Goal: Check status: Check status

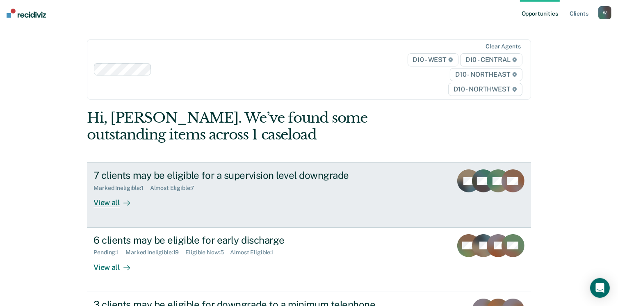
click at [127, 200] on icon at bounding box center [126, 203] width 7 height 7
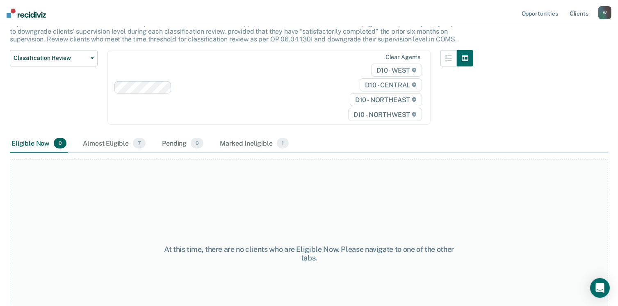
scroll to position [116, 0]
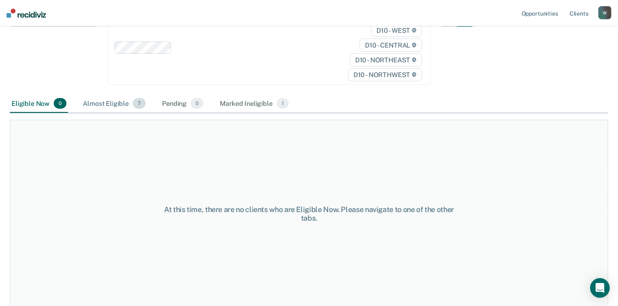
click at [110, 105] on div "Almost Eligible 7" at bounding box center [114, 104] width 66 height 18
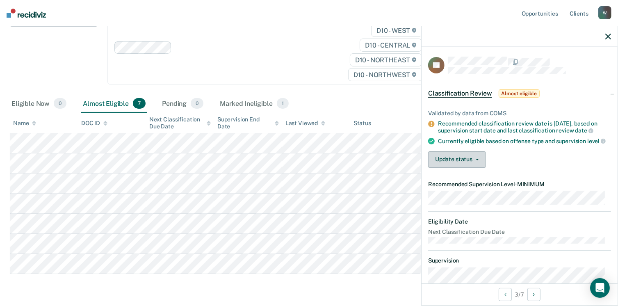
click at [446, 168] on button "Update status" at bounding box center [457, 159] width 58 height 16
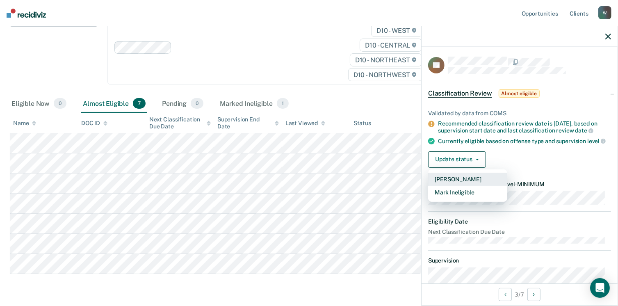
click at [448, 186] on button "[PERSON_NAME]" at bounding box center [467, 179] width 79 height 13
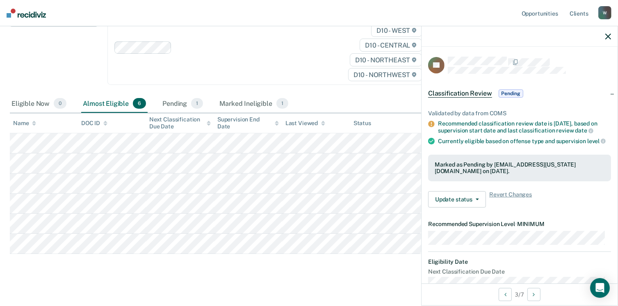
click at [26, 18] on nav "Opportunities Client s [EMAIL_ADDRESS][US_STATE][DOMAIN_NAME] W Profile How it …" at bounding box center [309, 13] width 618 height 26
click at [27, 14] on img at bounding box center [26, 13] width 39 height 9
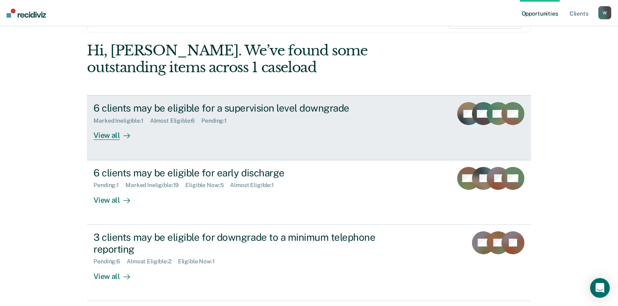
scroll to position [111, 0]
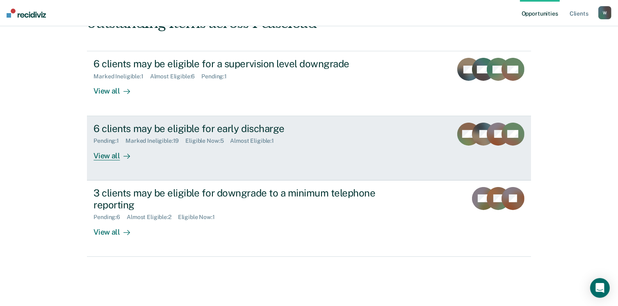
click at [205, 168] on link "6 clients may be eligible for early discharge Pending : 1 Marked Ineligible : 1…" at bounding box center [308, 148] width 443 height 64
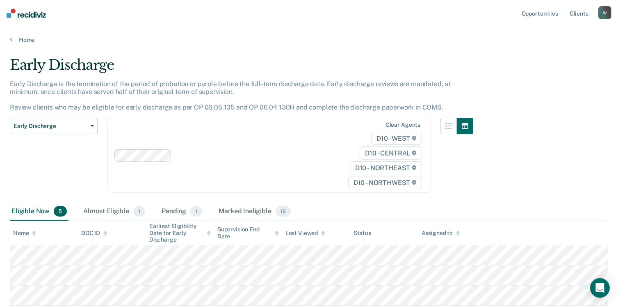
scroll to position [98, 0]
